Goal: Task Accomplishment & Management: Manage account settings

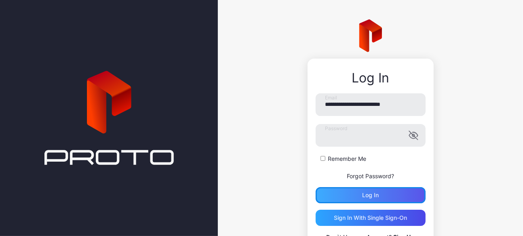
click at [344, 194] on div "Log in" at bounding box center [371, 195] width 110 height 16
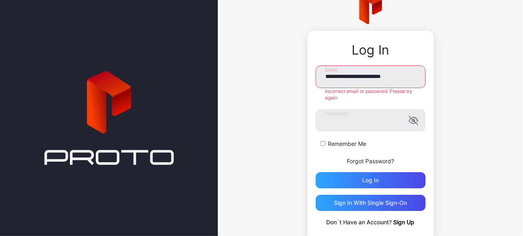
scroll to position [53, 0]
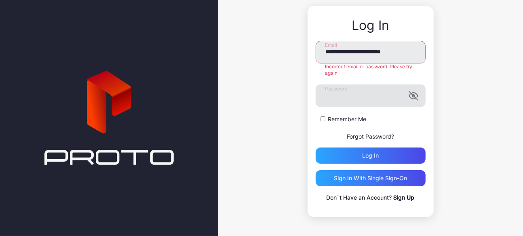
click at [409, 97] on icon "button" at bounding box center [414, 96] width 10 height 10
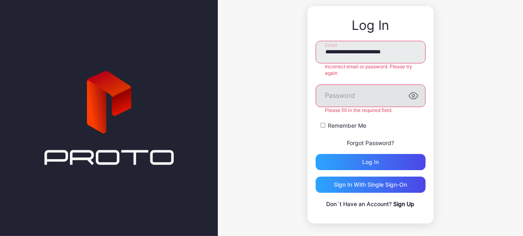
click at [159, 94] on icon at bounding box center [108, 118] width 129 height 437
click at [375, 164] on div "**********" at bounding box center [371, 125] width 110 height 168
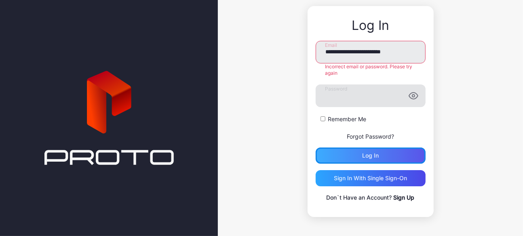
click at [369, 154] on button "Log in" at bounding box center [371, 156] width 110 height 16
click at [375, 152] on div "Log in" at bounding box center [371, 156] width 110 height 16
click at [364, 158] on div "Log in" at bounding box center [370, 155] width 17 height 6
click at [109, 77] on icon at bounding box center [109, 93] width 44 height 45
click at [376, 135] on link "Forgot Password?" at bounding box center [370, 136] width 47 height 7
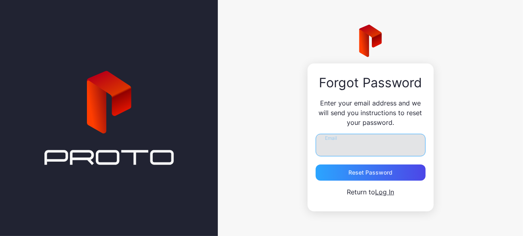
click at [369, 144] on input "Email" at bounding box center [371, 145] width 110 height 23
type input "**********"
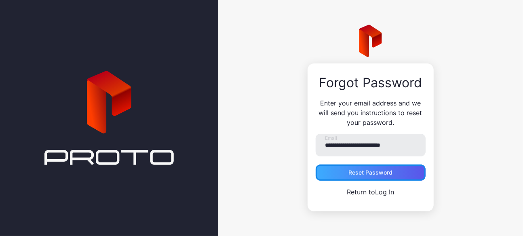
click at [385, 172] on div "Reset Password" at bounding box center [371, 172] width 44 height 6
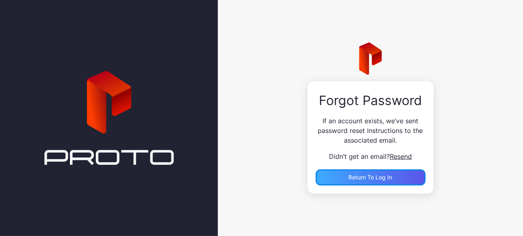
click at [382, 175] on span "Return to Log In" at bounding box center [371, 177] width 44 height 7
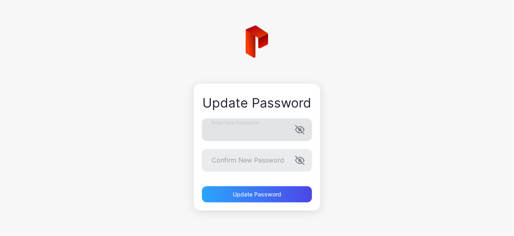
click at [307, 130] on label "Enter New Password" at bounding box center [257, 129] width 110 height 23
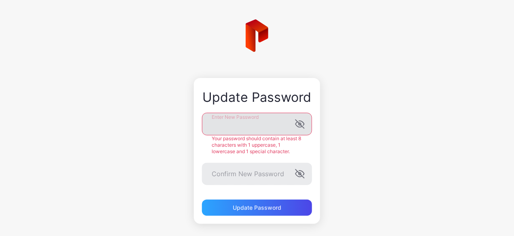
click at [300, 124] on icon "button" at bounding box center [299, 124] width 8 height 8
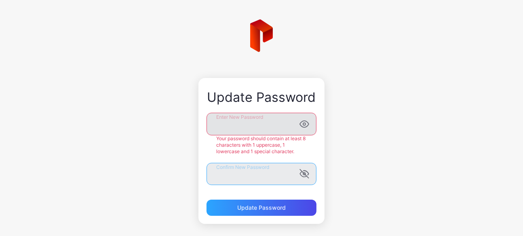
click at [265, 177] on form "Enter New Password Your password should contain at least 8 characters with 1 up…" at bounding box center [262, 165] width 110 height 104
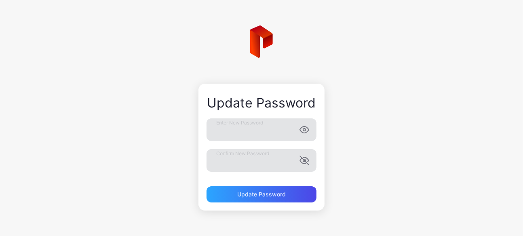
click at [301, 161] on icon "button" at bounding box center [305, 161] width 10 height 10
click at [239, 190] on div "Update Password" at bounding box center [262, 194] width 110 height 16
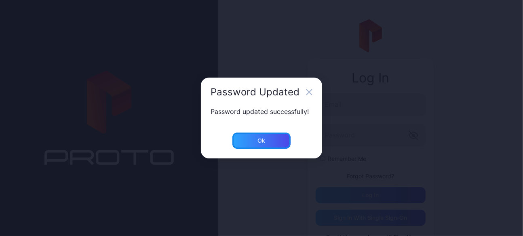
click at [250, 143] on div "Ok" at bounding box center [262, 141] width 58 height 16
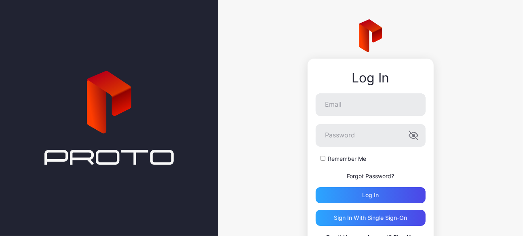
click at [169, 91] on icon at bounding box center [108, 118] width 129 height 437
click at [356, 107] on input "Email" at bounding box center [371, 104] width 110 height 23
type input "**********"
click at [331, 157] on label "Remember Me" at bounding box center [347, 159] width 38 height 8
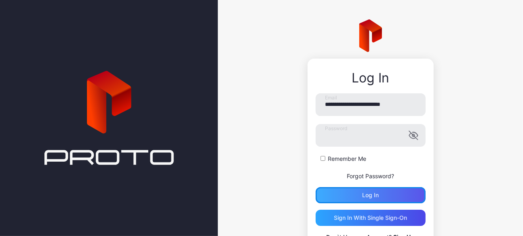
click at [362, 199] on div "Log in" at bounding box center [371, 195] width 110 height 16
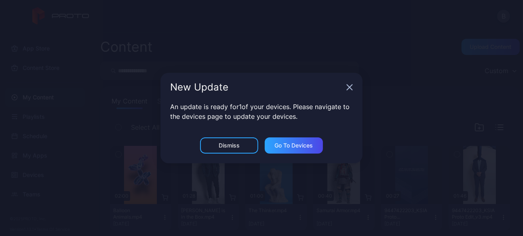
click at [348, 87] on icon "button" at bounding box center [350, 87] width 6 height 6
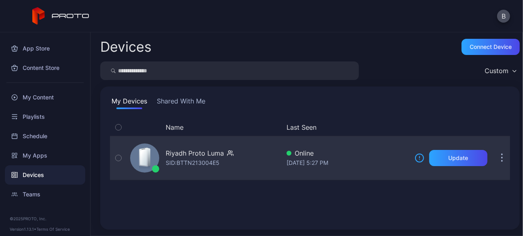
click at [197, 158] on div "SID: BTTN213004E5" at bounding box center [193, 163] width 54 height 10
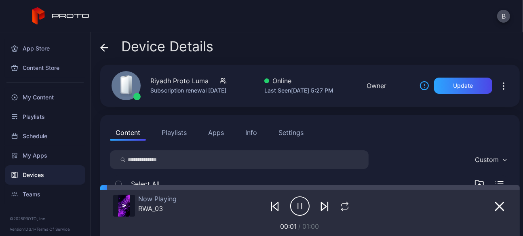
click at [499, 85] on icon "button" at bounding box center [504, 86] width 10 height 10
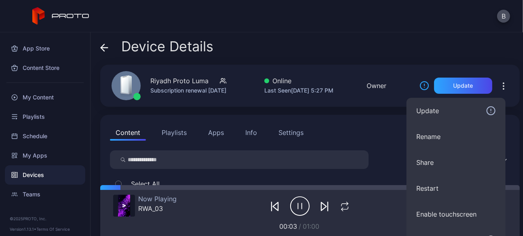
click at [395, 40] on div "Device Details" at bounding box center [310, 48] width 420 height 19
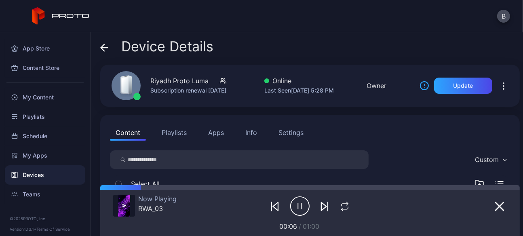
click at [226, 80] on icon "button" at bounding box center [223, 81] width 6 height 8
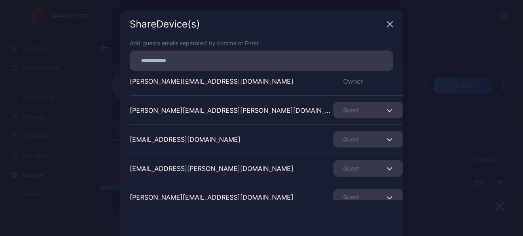
scroll to position [24, 0]
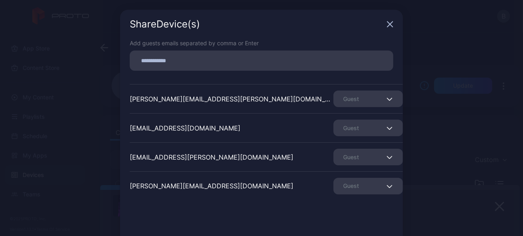
click at [388, 154] on span "button" at bounding box center [390, 157] width 5 height 10
click at [281, 151] on div "[PERSON_NAME][EMAIL_ADDRESS][PERSON_NAME][DOMAIN_NAME] Guest" at bounding box center [266, 156] width 273 height 29
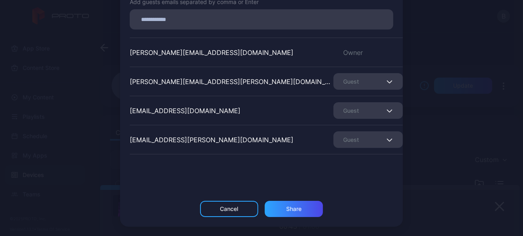
scroll to position [1, 0]
